Goal: Find specific page/section: Find specific page/section

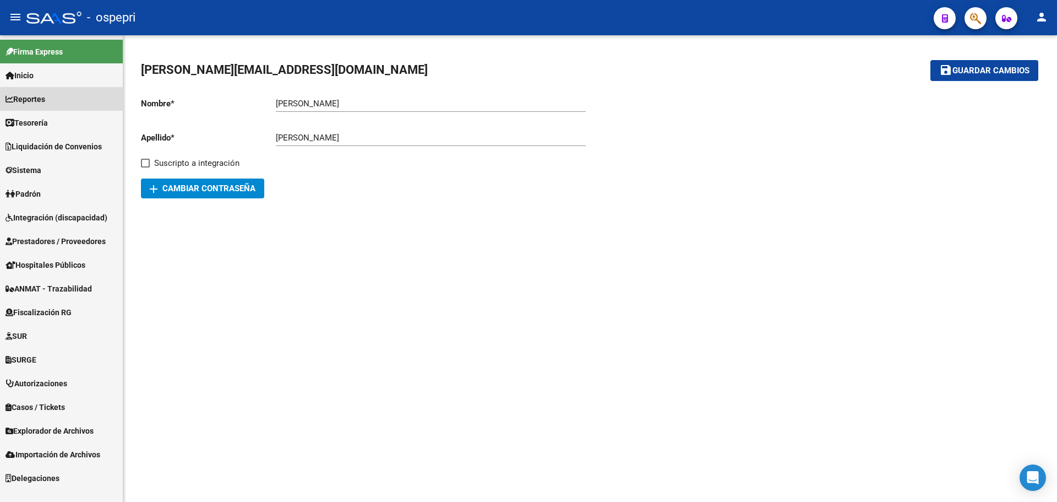
click at [24, 99] on span "Reportes" at bounding box center [26, 99] width 40 height 12
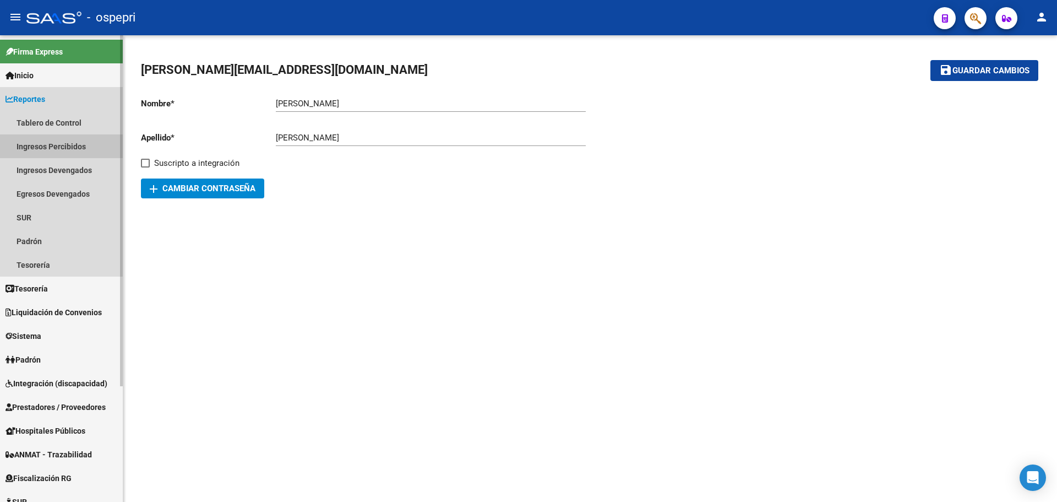
click at [53, 146] on link "Ingresos Percibidos" at bounding box center [61, 146] width 123 height 24
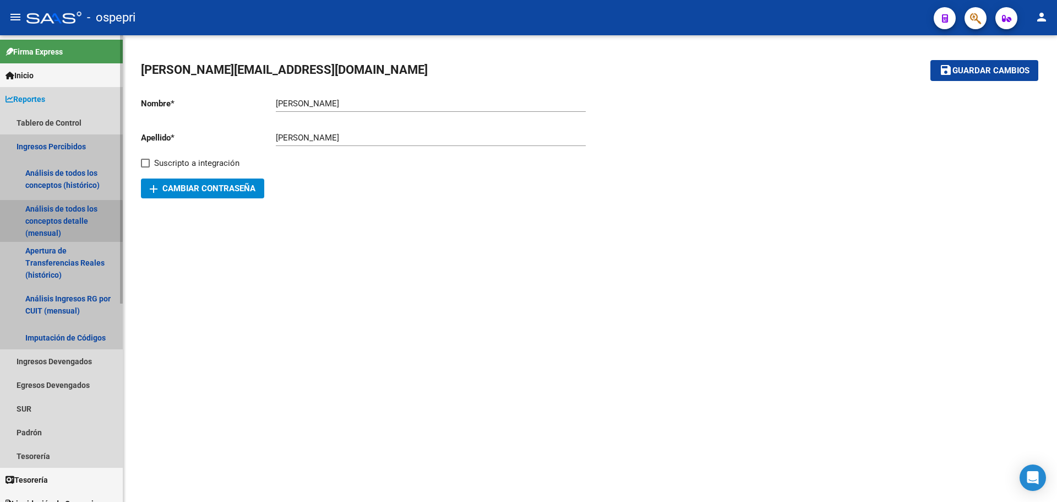
click at [57, 221] on link "Análisis de todos los conceptos detalle (mensual)" at bounding box center [61, 221] width 123 height 42
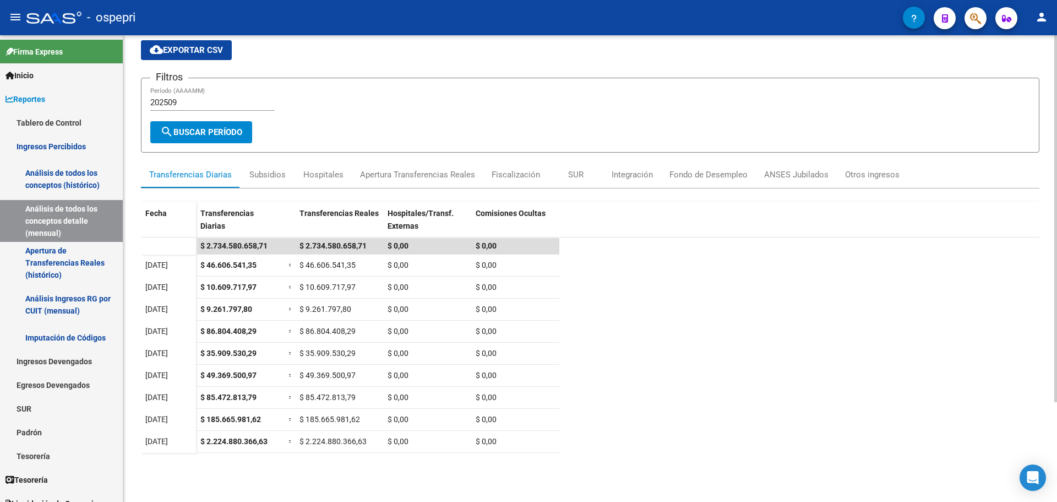
scroll to position [43, 0]
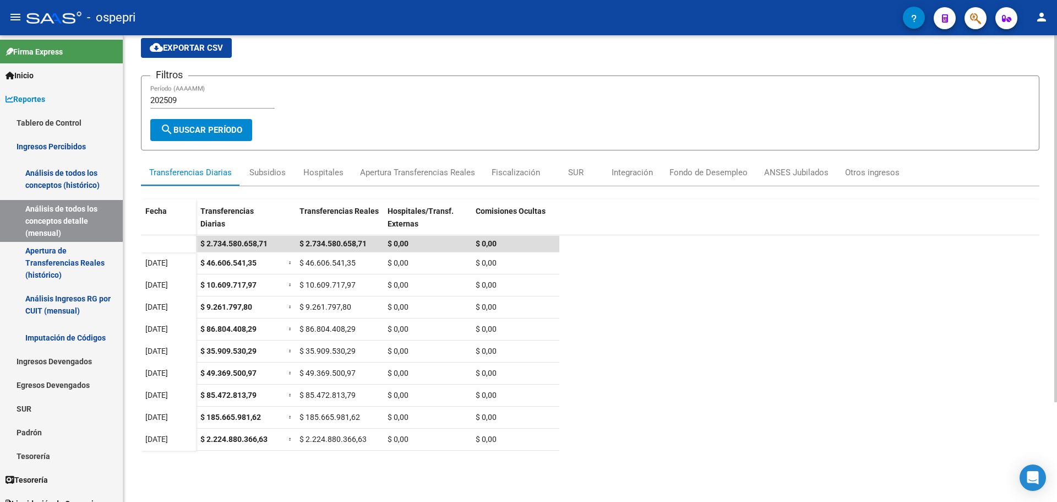
click at [1057, 324] on div at bounding box center [1055, 252] width 3 height 367
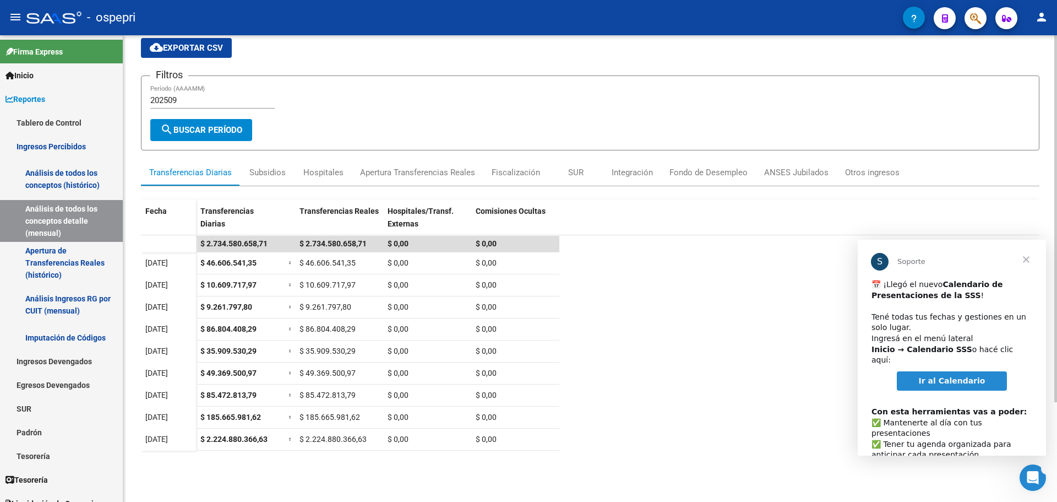
scroll to position [0, 0]
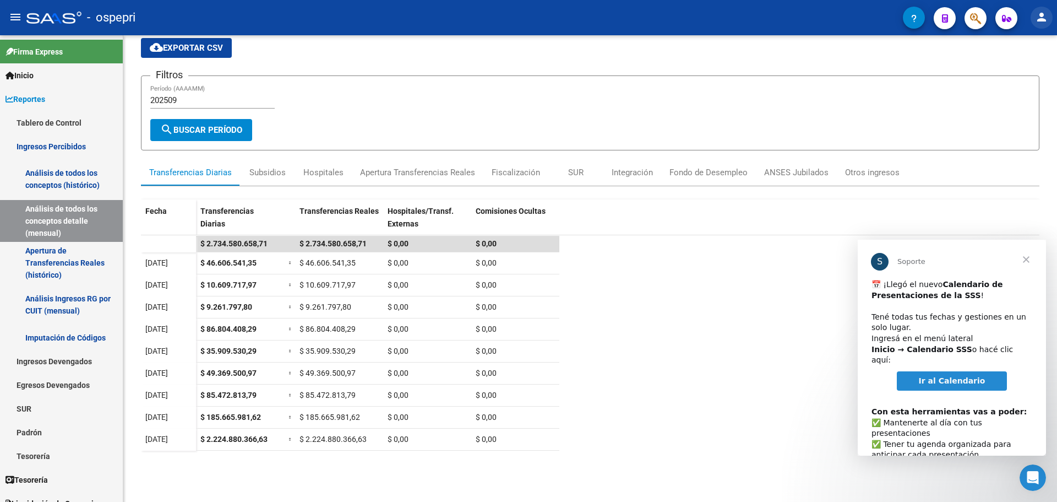
click at [1041, 18] on mat-icon "person" at bounding box center [1041, 16] width 13 height 13
click at [1026, 74] on button "exit_to_app Salir" at bounding box center [1018, 72] width 67 height 26
